Goal: Transaction & Acquisition: Download file/media

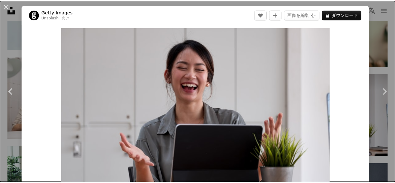
scroll to position [3073, 0]
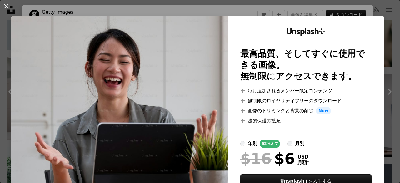
click at [5, 6] on button "An X shape" at bounding box center [5, 5] width 7 height 7
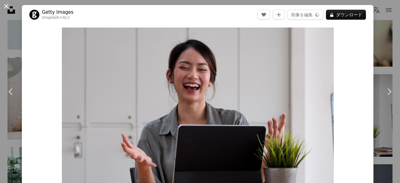
click at [5, 6] on button "An X shape" at bounding box center [5, 5] width 7 height 7
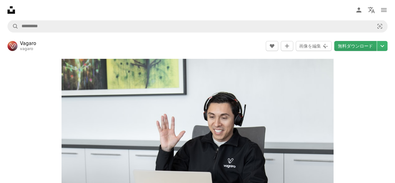
click at [364, 45] on link "無料ダウンロード" at bounding box center [355, 46] width 42 height 10
